Goal: Information Seeking & Learning: Learn about a topic

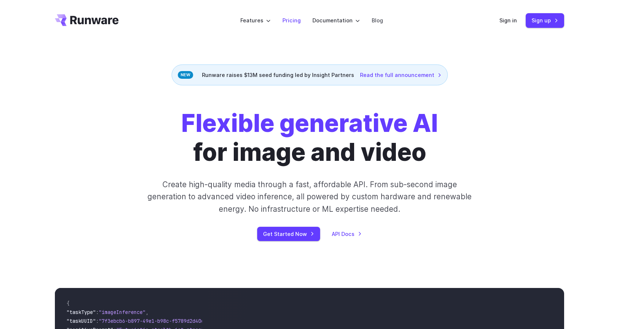
click at [298, 22] on link "Pricing" at bounding box center [292, 20] width 18 height 8
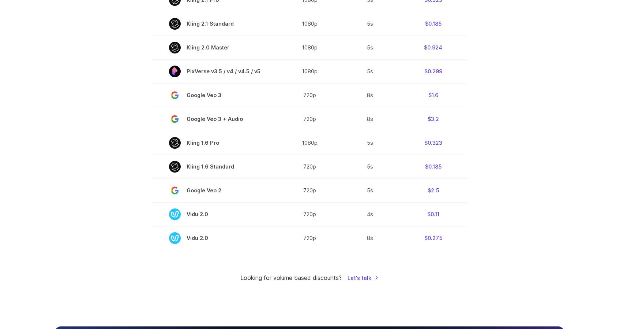
scroll to position [494, 0]
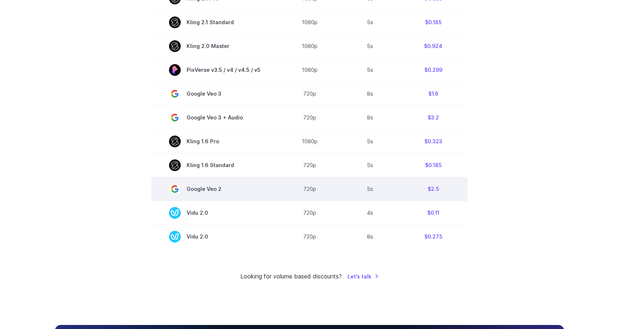
click at [197, 192] on span "Google Veo 2" at bounding box center [214, 189] width 91 height 12
drag, startPoint x: 227, startPoint y: 189, endPoint x: 220, endPoint y: 190, distance: 7.8
click at [220, 190] on span "Google Veo 2" at bounding box center [214, 189] width 91 height 12
copy span "Google Veo"
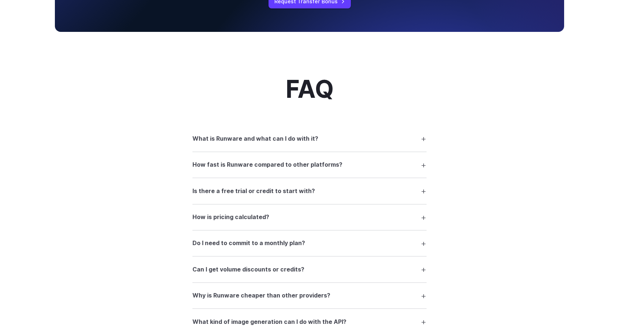
scroll to position [950, 0]
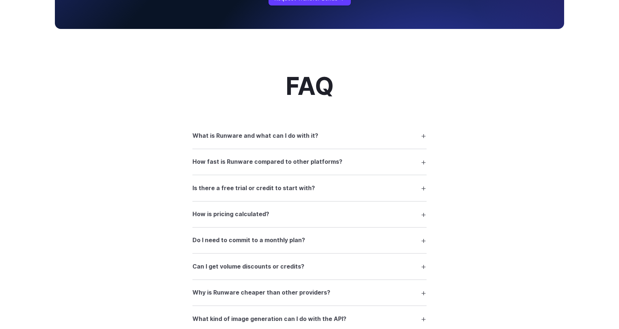
click at [424, 140] on summary "What is Runware and what can I do with it?" at bounding box center [309, 135] width 234 height 14
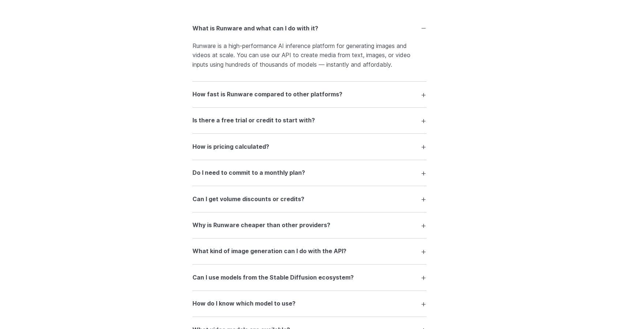
scroll to position [1058, 0]
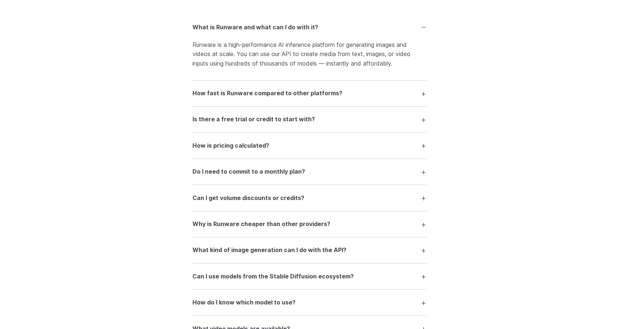
click at [425, 98] on summary "How fast is Runware compared to other platforms?" at bounding box center [309, 93] width 234 height 14
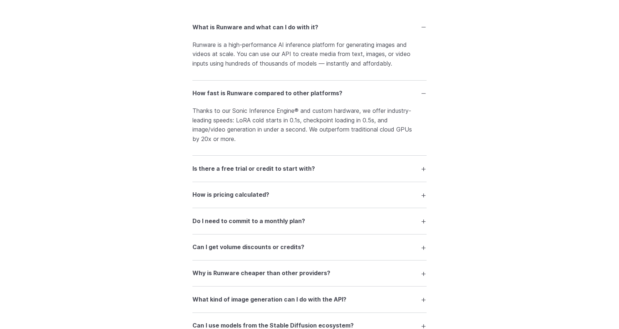
click at [421, 172] on summary "Is there a free trial or credit to start with?" at bounding box center [309, 168] width 234 height 14
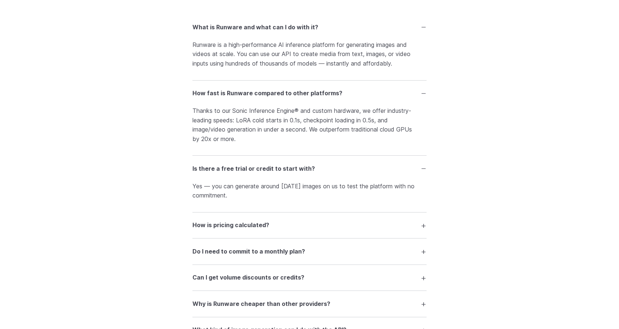
click at [422, 228] on summary "How is pricing calculated?" at bounding box center [309, 225] width 234 height 14
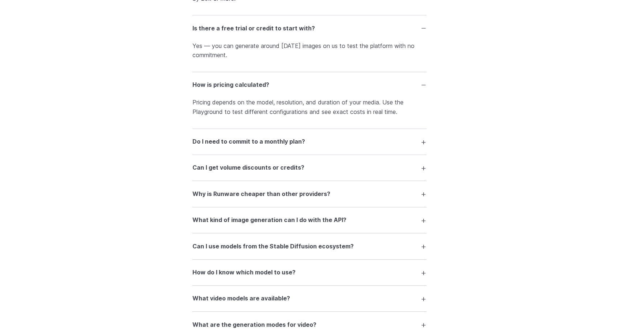
scroll to position [1199, 0]
click at [422, 147] on summary "Do I need to commit to a monthly plan?" at bounding box center [309, 141] width 234 height 14
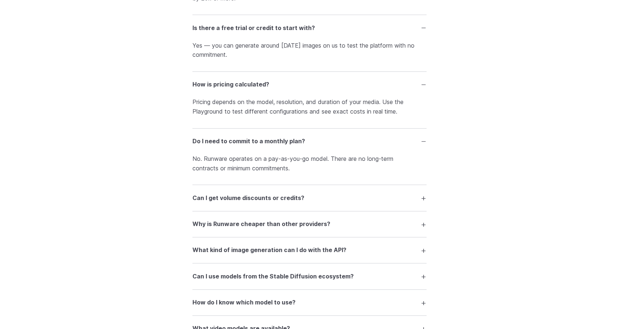
click at [422, 203] on summary "Can I get volume discounts or credits?" at bounding box center [309, 198] width 234 height 14
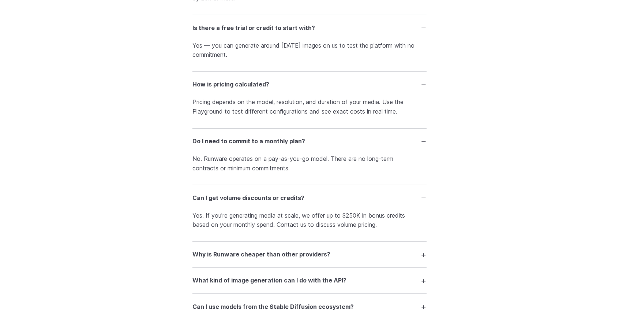
click at [423, 259] on summary "Why is Runware cheaper than other providers?" at bounding box center [309, 254] width 234 height 14
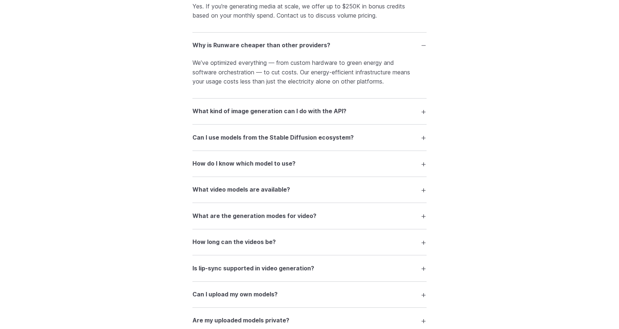
scroll to position [1408, 0]
click at [422, 112] on summary "What kind of image generation can I do with the API?" at bounding box center [309, 111] width 234 height 14
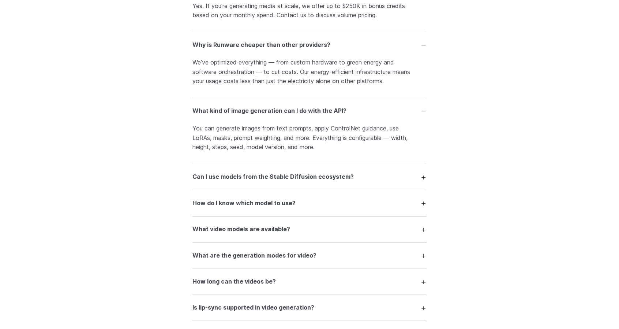
click at [420, 176] on summary "Can I use models from the Stable Diffusion ecosystem?" at bounding box center [309, 177] width 234 height 14
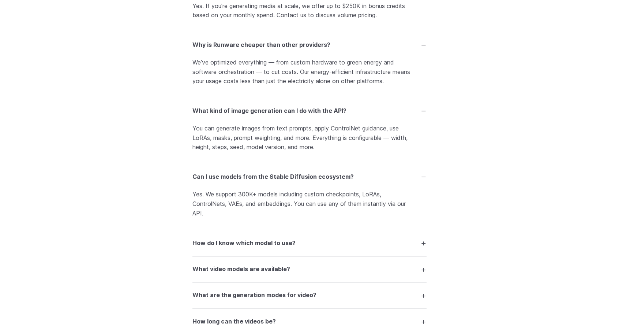
click at [422, 248] on summary "How do I know which model to use?" at bounding box center [309, 243] width 234 height 14
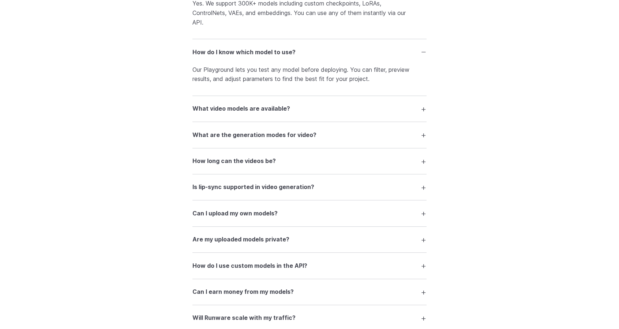
scroll to position [1600, 0]
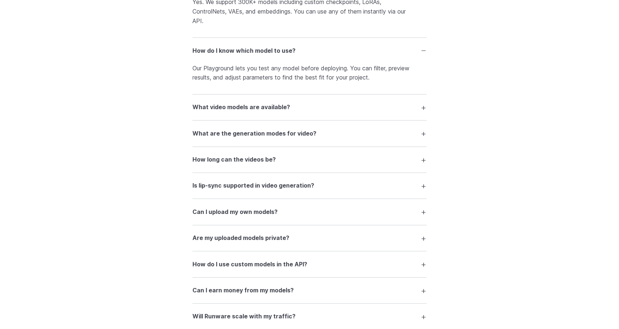
click at [425, 109] on summary "What video models are available?" at bounding box center [309, 107] width 234 height 14
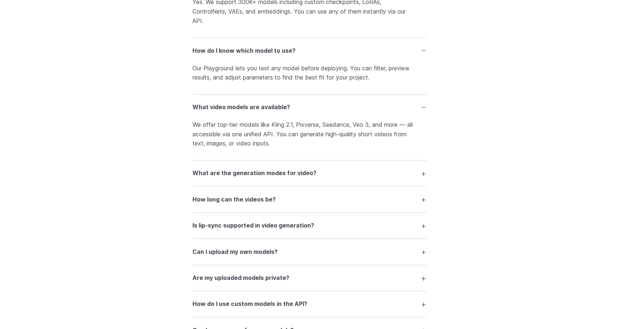
click at [425, 178] on summary "What are the generation modes for video?" at bounding box center [309, 173] width 234 height 14
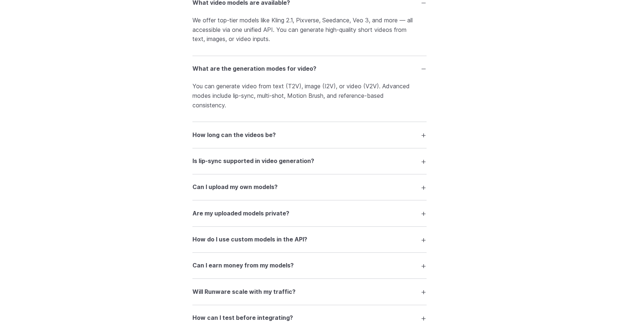
scroll to position [1728, 0]
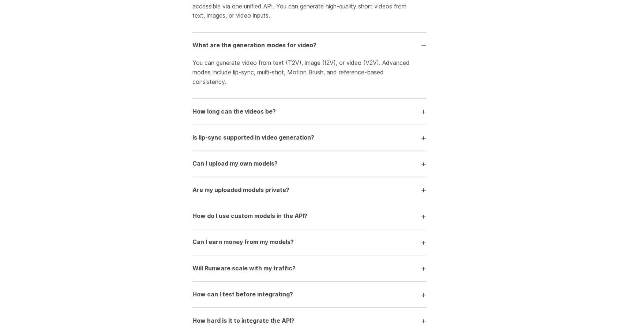
click at [422, 117] on summary "How long can the videos be?" at bounding box center [309, 111] width 234 height 14
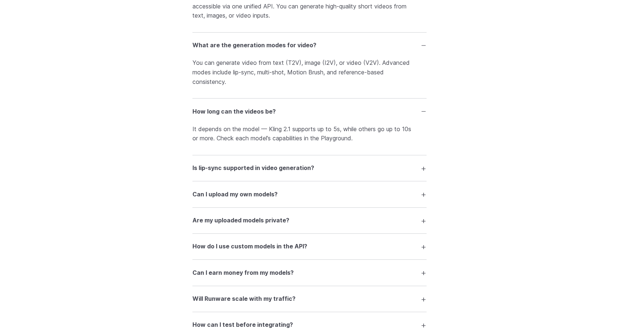
click at [419, 169] on summary "Is lip-sync supported in video generation?" at bounding box center [309, 168] width 234 height 14
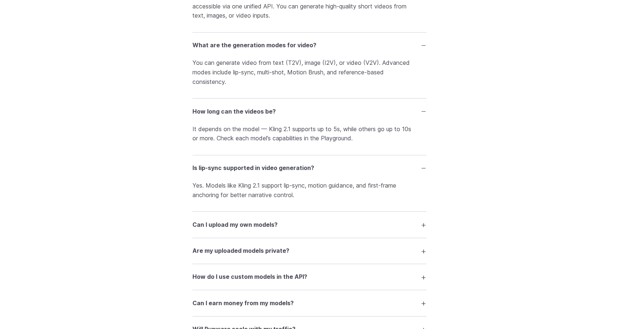
click at [422, 231] on summary "Can I upload my own models?" at bounding box center [309, 224] width 234 height 14
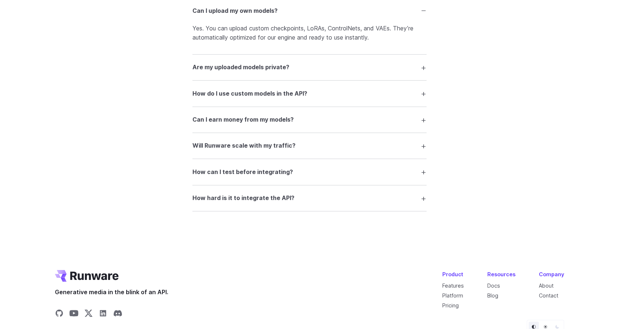
scroll to position [1945, 0]
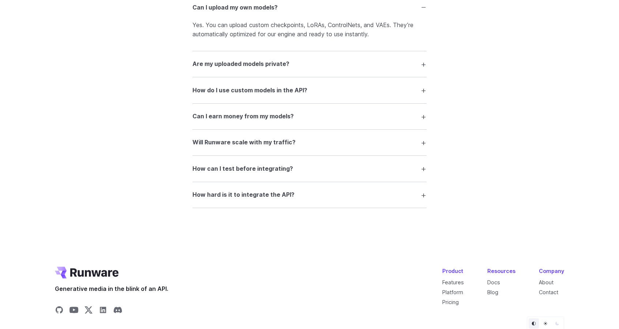
click at [423, 71] on summary "Are my uploaded models private?" at bounding box center [309, 64] width 234 height 14
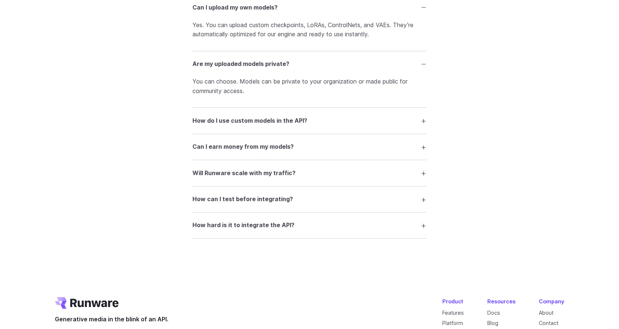
click at [418, 123] on summary "How do I use custom models in the API?" at bounding box center [309, 120] width 234 height 14
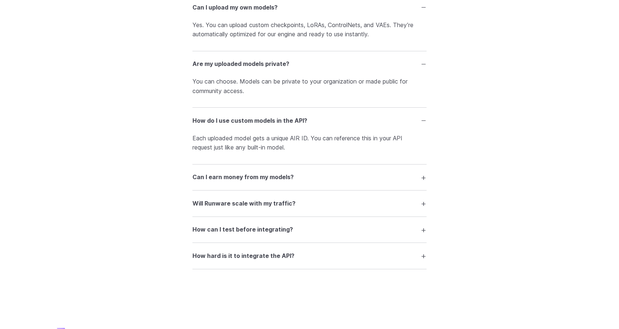
click at [421, 183] on summary "Can I earn money from my models?" at bounding box center [309, 177] width 234 height 14
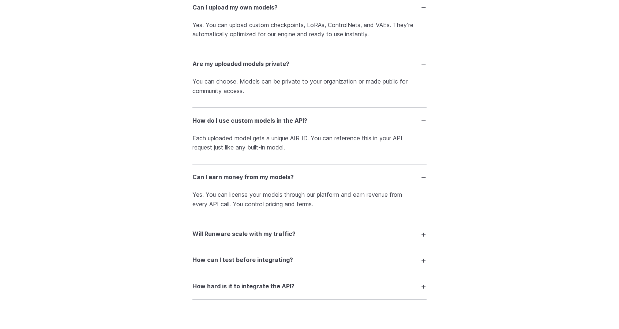
click at [422, 238] on summary "Will Runware scale with my traffic?" at bounding box center [309, 234] width 234 height 14
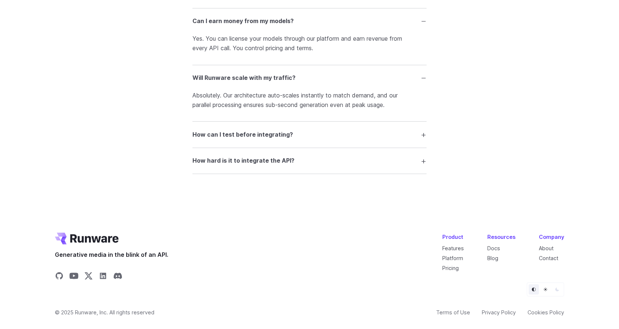
scroll to position [2101, 0]
click at [423, 141] on summary "How can I test before integrating?" at bounding box center [309, 134] width 234 height 14
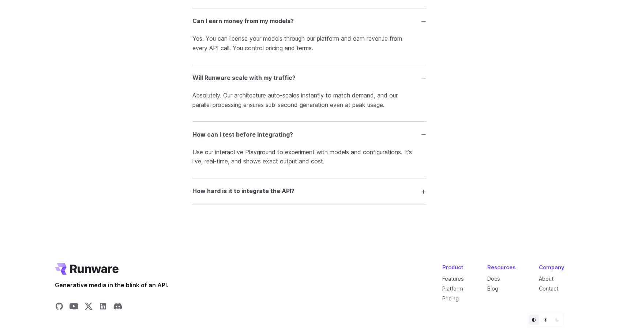
click at [423, 191] on summary "How hard is it to integrate the API?" at bounding box center [309, 191] width 234 height 14
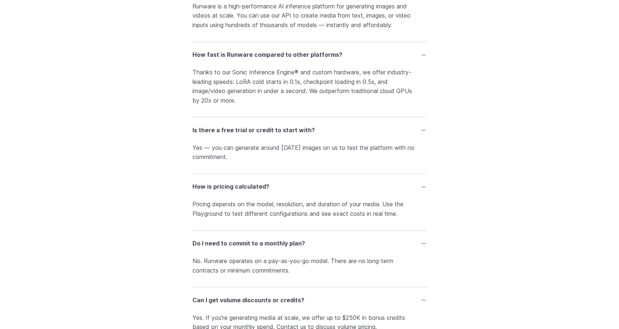
scroll to position [1096, 0]
